Goal: Information Seeking & Learning: Check status

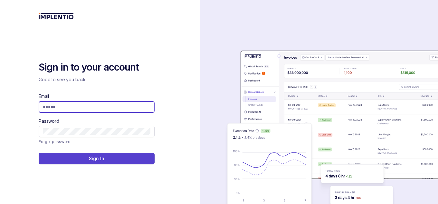
click at [77, 109] on input "Email" at bounding box center [97, 107] width 108 height 6
type input "**********"
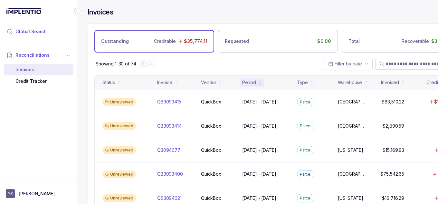
click at [42, 35] on span "Global Search" at bounding box center [30, 31] width 31 height 6
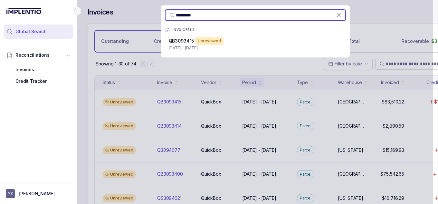
type input "*********"
click at [199, 38] on div "Unreviewed" at bounding box center [209, 41] width 28 height 8
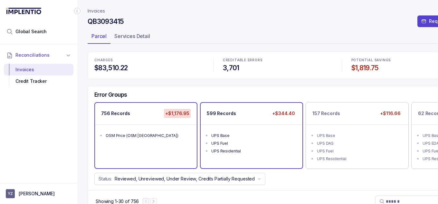
scroll to position [0, 40]
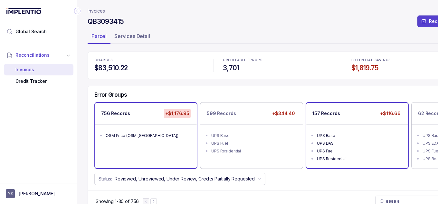
scroll to position [0, 40]
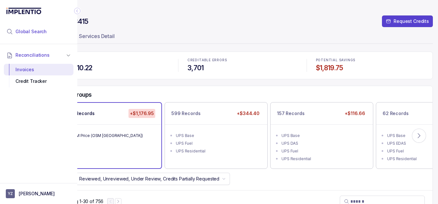
click at [36, 36] on li "Global Search" at bounding box center [39, 31] width 70 height 14
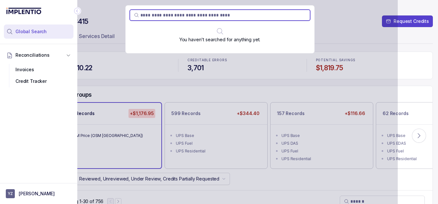
scroll to position [0, 35]
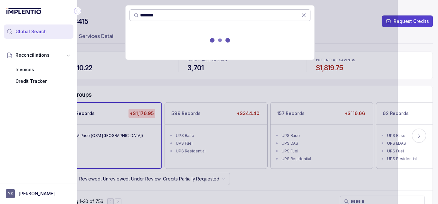
type input "********"
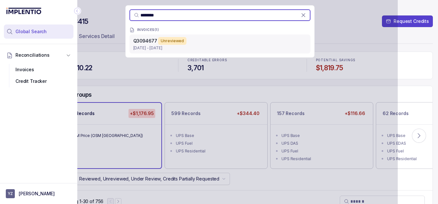
click at [197, 46] on p "[DATE] - [DATE]" at bounding box center [219, 48] width 173 height 6
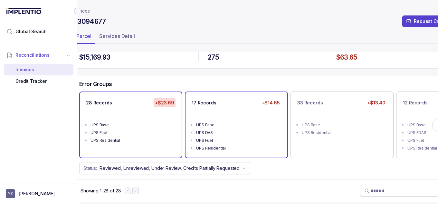
scroll to position [11, 40]
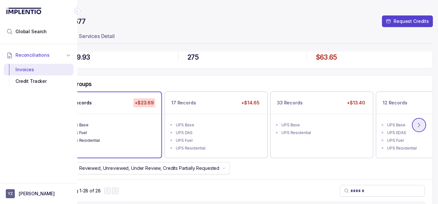
click at [418, 125] on button at bounding box center [419, 125] width 14 height 14
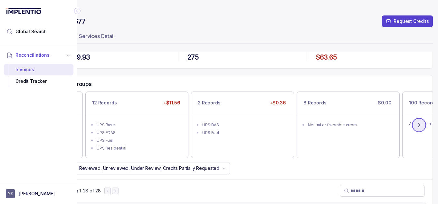
click at [418, 125] on button at bounding box center [419, 125] width 14 height 14
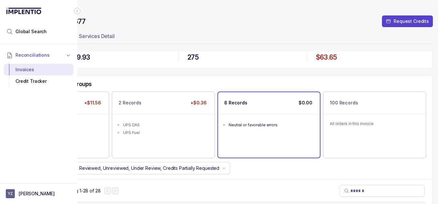
scroll to position [11, 0]
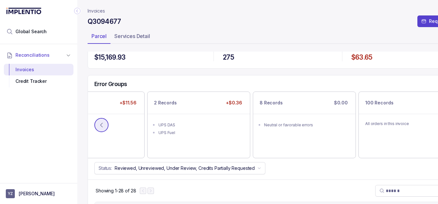
click at [101, 124] on icon at bounding box center [102, 125] width 2 height 4
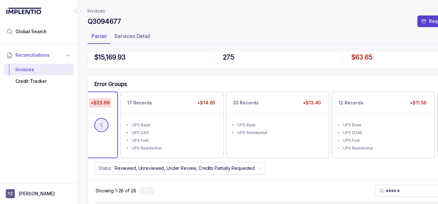
click at [101, 124] on icon at bounding box center [102, 125] width 2 height 4
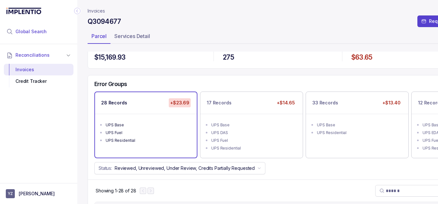
click at [46, 32] on li "Global Search" at bounding box center [39, 31] width 70 height 14
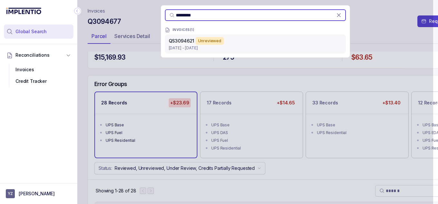
type input "*********"
click at [187, 38] on span "QS3094621" at bounding box center [182, 40] width 26 height 5
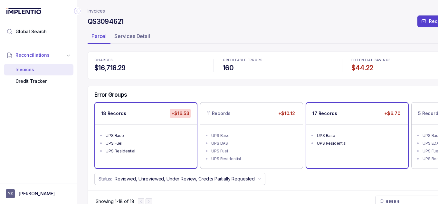
scroll to position [0, 40]
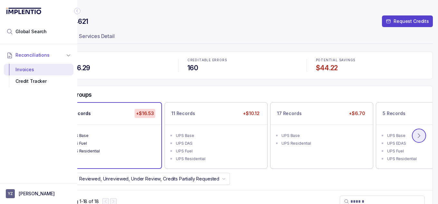
click at [416, 135] on icon at bounding box center [419, 135] width 6 height 6
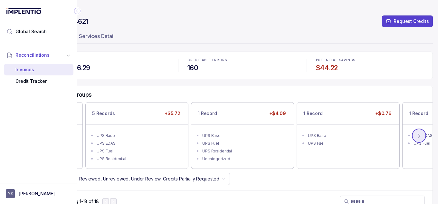
click at [416, 135] on icon at bounding box center [419, 135] width 6 height 6
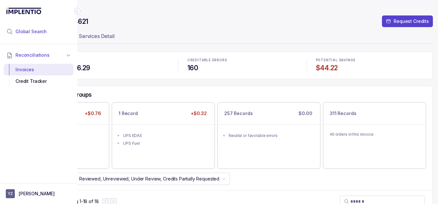
click at [26, 33] on span "Global Search" at bounding box center [30, 31] width 31 height 6
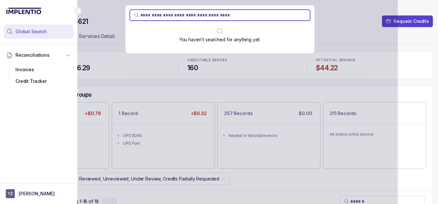
scroll to position [0, 35]
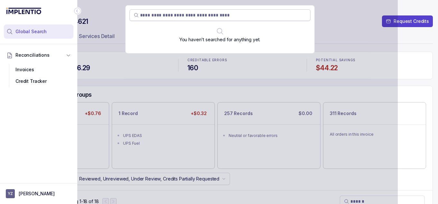
type input "******"
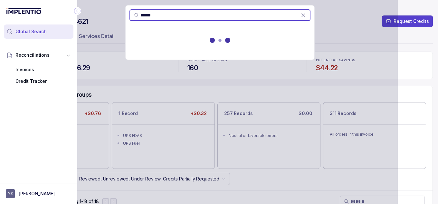
drag, startPoint x: 161, startPoint y: 14, endPoint x: 115, endPoint y: 20, distance: 46.7
click at [115, 20] on div "******" at bounding box center [220, 102] width 356 height 204
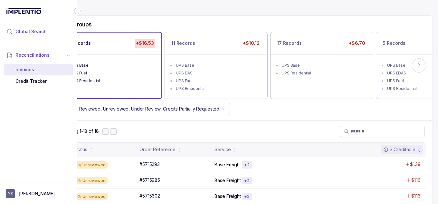
click at [42, 32] on span "Global Search" at bounding box center [30, 31] width 31 height 6
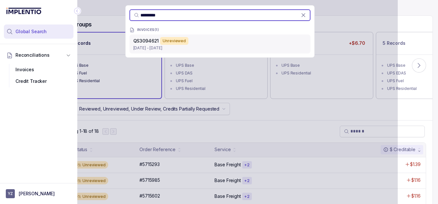
type input "*********"
click at [157, 43] on span "QS3094621" at bounding box center [146, 40] width 26 height 5
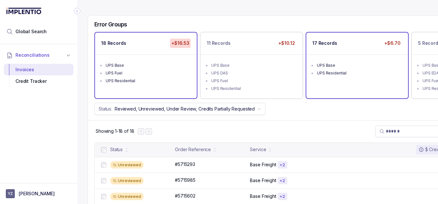
scroll to position [0, 40]
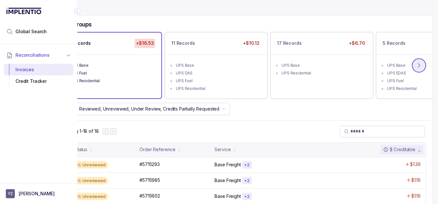
click at [416, 66] on icon at bounding box center [419, 65] width 6 height 6
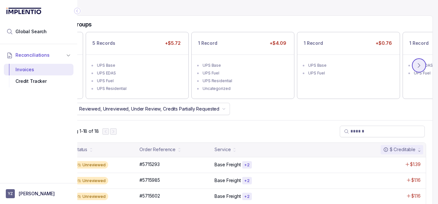
click at [416, 66] on icon at bounding box center [419, 65] width 6 height 6
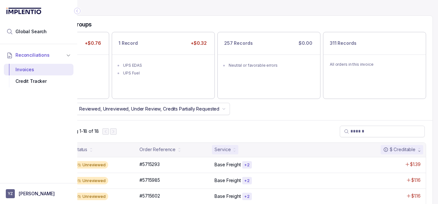
scroll to position [0, 0]
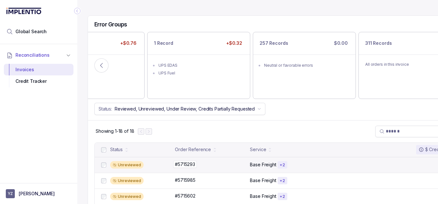
click at [197, 162] on p "#5715293" at bounding box center [185, 164] width 24 height 7
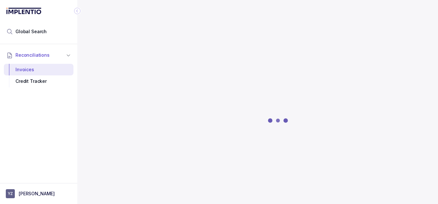
click at [188, 163] on div at bounding box center [278, 120] width 381 height 136
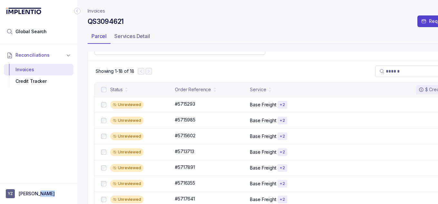
scroll to position [131, 0]
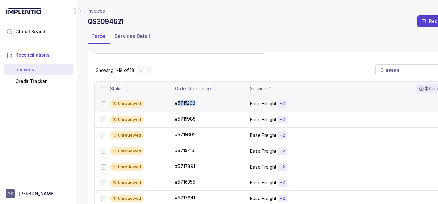
drag, startPoint x: 179, startPoint y: 105, endPoint x: 195, endPoint y: 104, distance: 15.8
click at [195, 104] on p "#5715293" at bounding box center [185, 103] width 24 height 7
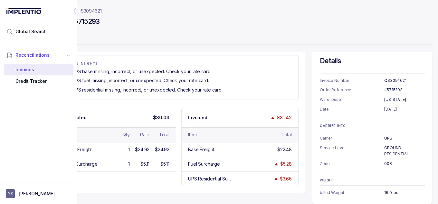
scroll to position [58, 0]
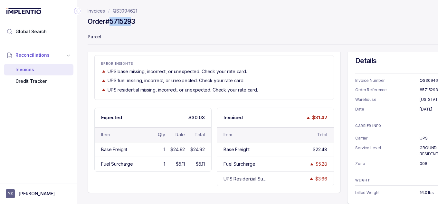
drag, startPoint x: 110, startPoint y: 21, endPoint x: 135, endPoint y: 21, distance: 24.5
click at [135, 21] on h4 "Order #5715293" at bounding box center [112, 21] width 48 height 9
drag, startPoint x: 138, startPoint y: 21, endPoint x: 107, endPoint y: 22, distance: 30.6
click at [107, 22] on div "Order #5715293" at bounding box center [278, 23] width 381 height 12
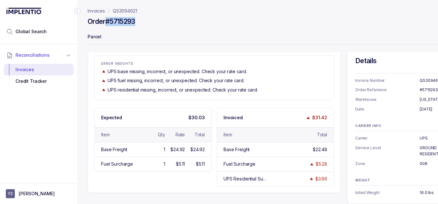
copy h4 "#5715293"
